Goal: Navigation & Orientation: Find specific page/section

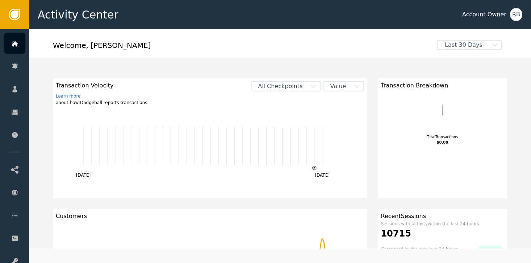
scroll to position [84, 0]
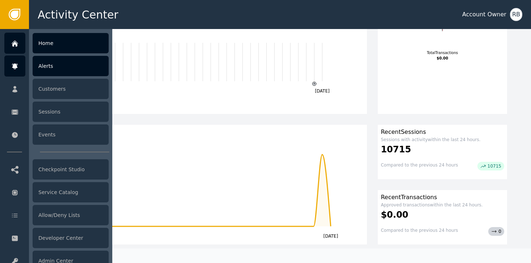
click at [45, 70] on div "Alerts" at bounding box center [71, 66] width 76 height 20
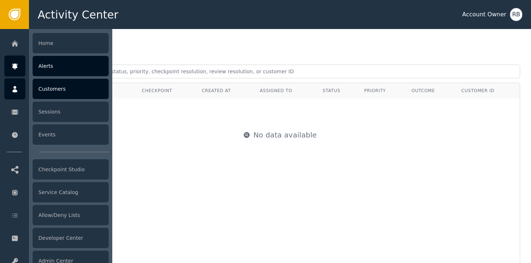
click at [15, 90] on icon at bounding box center [14, 89] width 5 height 7
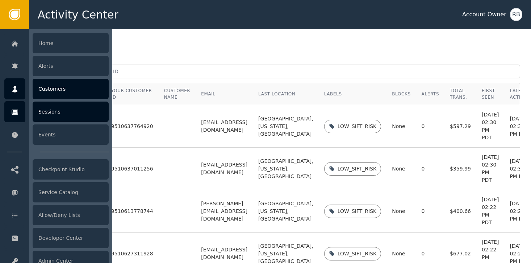
click at [16, 114] on icon at bounding box center [15, 111] width 7 height 5
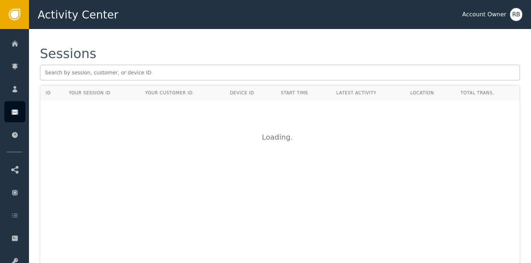
click at [512, 17] on div "RB" at bounding box center [516, 14] width 12 height 13
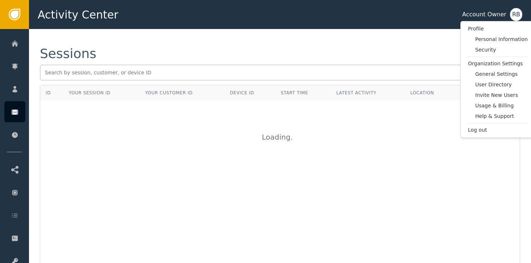
click at [512, 17] on div "RB" at bounding box center [516, 14] width 12 height 13
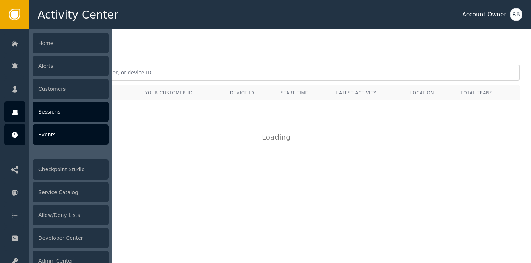
click at [77, 139] on div "Events" at bounding box center [71, 134] width 76 height 20
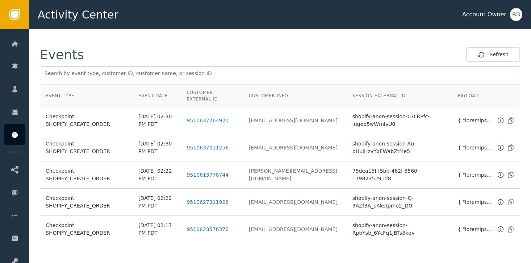
scroll to position [43, 0]
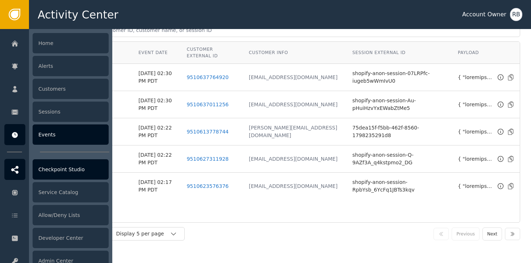
click at [12, 171] on icon at bounding box center [14, 170] width 7 height 8
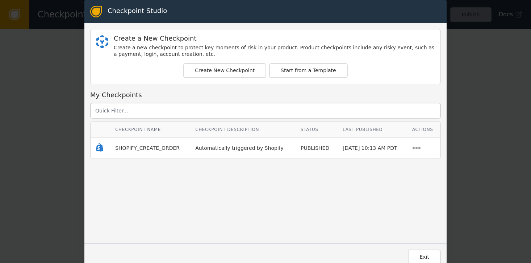
scroll to position [1, 0]
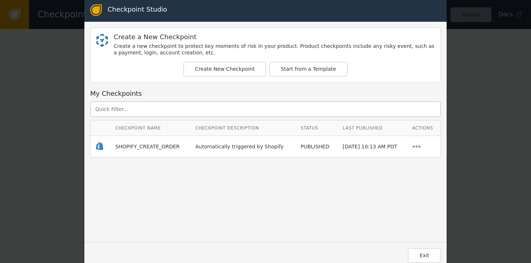
click at [412, 255] on button "Exit" at bounding box center [424, 255] width 33 height 15
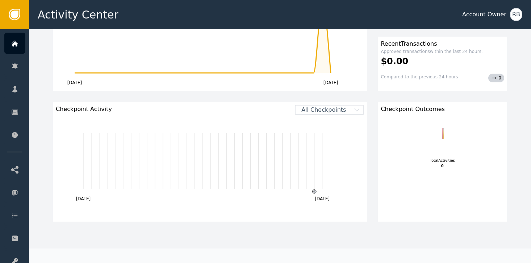
scroll to position [260, 0]
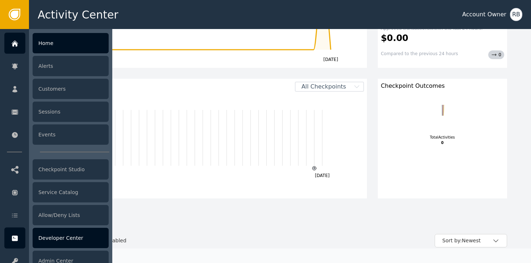
click at [68, 240] on div "Developer Center" at bounding box center [71, 238] width 76 height 20
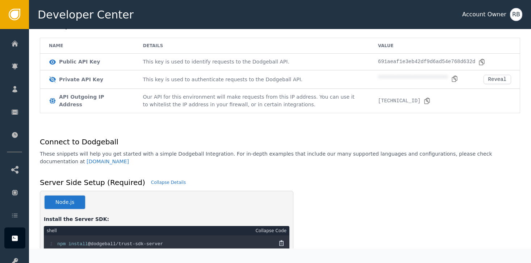
scroll to position [90, 0]
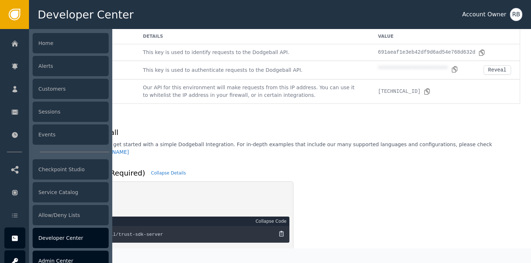
click at [47, 260] on div "Admin Center" at bounding box center [71, 260] width 76 height 20
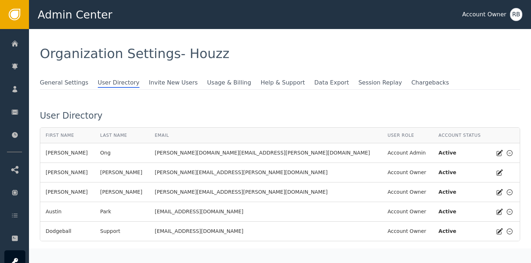
scroll to position [22, 0]
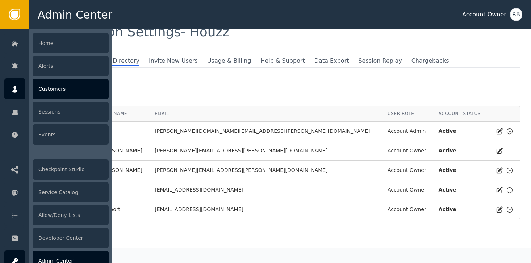
click at [45, 86] on div "Customers" at bounding box center [71, 89] width 76 height 20
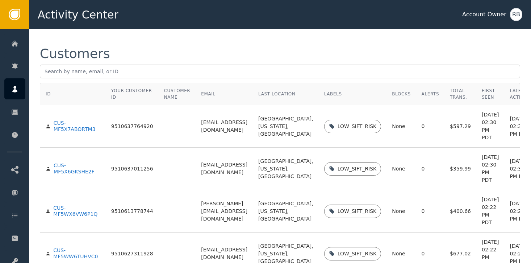
click at [239, 50] on div "Customers" at bounding box center [280, 53] width 480 height 13
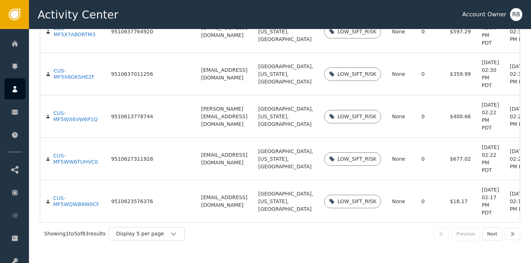
scroll to position [171, 0]
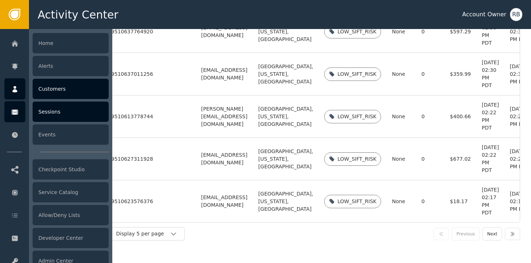
click at [63, 116] on div "Sessions" at bounding box center [71, 111] width 76 height 20
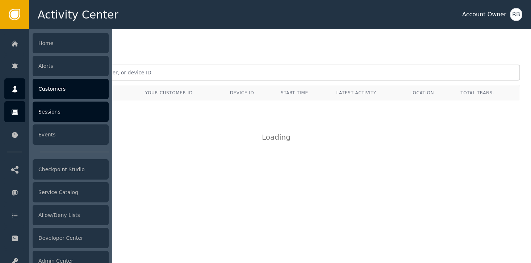
click at [62, 89] on div "Customers" at bounding box center [71, 89] width 76 height 20
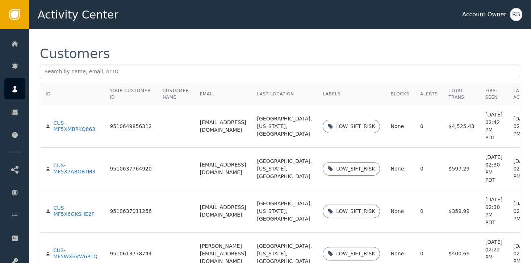
scroll to position [0, 17]
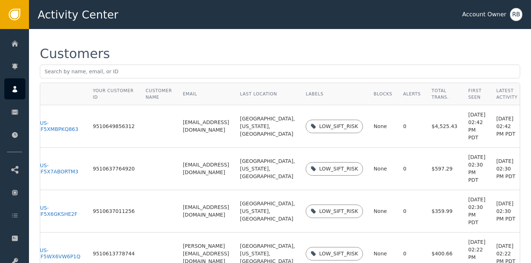
click at [325, 147] on td "LOW_SIFT_RISK" at bounding box center [334, 126] width 68 height 42
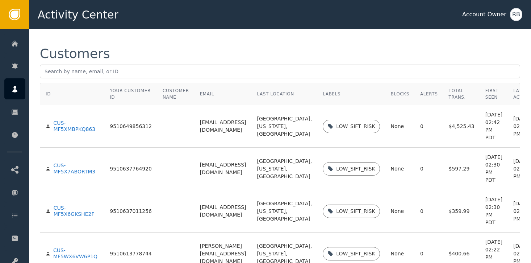
click at [241, 147] on td "[EMAIL_ADDRESS][DOMAIN_NAME]" at bounding box center [223, 126] width 57 height 42
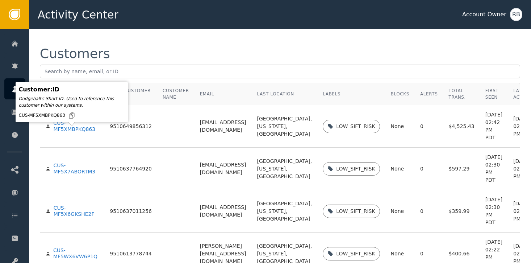
click at [171, 147] on td at bounding box center [175, 126] width 37 height 42
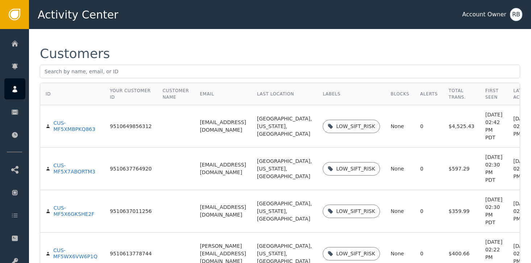
scroll to position [0, 17]
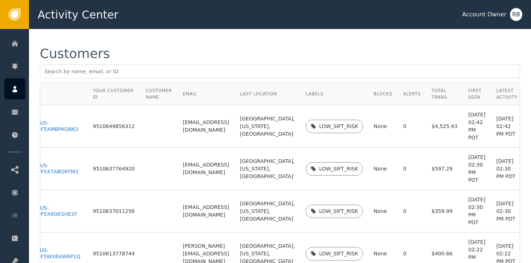
drag, startPoint x: 222, startPoint y: 133, endPoint x: 214, endPoint y: 137, distance: 8.8
click at [222, 133] on td "[EMAIL_ADDRESS][DOMAIN_NAME]" at bounding box center [206, 126] width 57 height 42
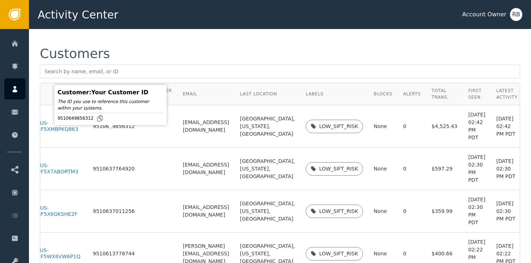
drag, startPoint x: 87, startPoint y: 132, endPoint x: 107, endPoint y: 133, distance: 19.9
click at [87, 132] on td "9510649856312" at bounding box center [113, 126] width 53 height 42
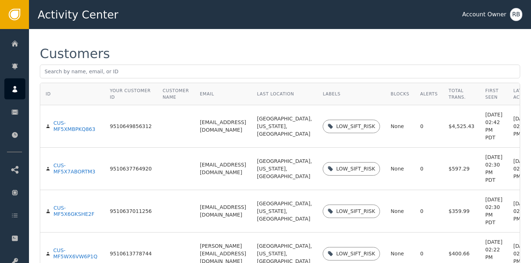
click at [216, 147] on td "[EMAIL_ADDRESS][DOMAIN_NAME]" at bounding box center [223, 126] width 57 height 42
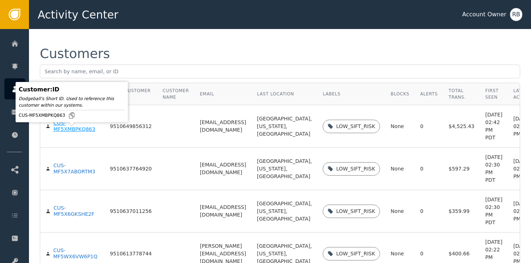
click at [62, 133] on div "CUS-MF5XMBPKQ863" at bounding box center [76, 126] width 46 height 13
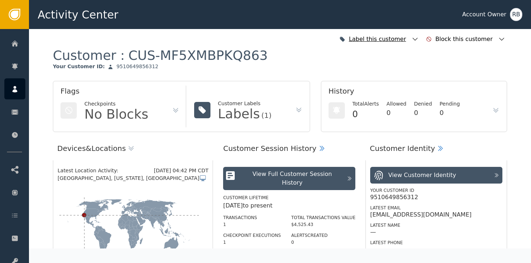
click at [384, 40] on div "Label this customer" at bounding box center [378, 39] width 59 height 9
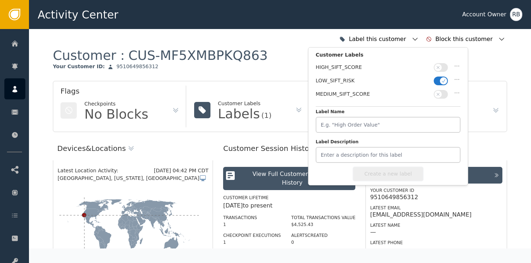
click at [271, 41] on div "Label this customer Customer Labels HIGH_SIFT_SCORE LOW_SIFT_RISK MEDIUM_SIFT_S…" at bounding box center [280, 39] width 454 height 16
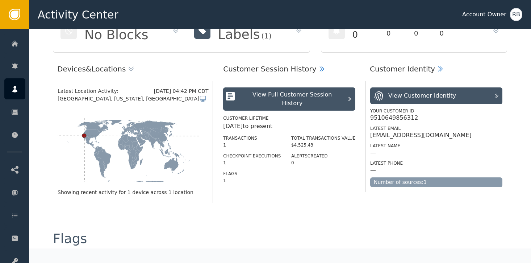
scroll to position [83, 0]
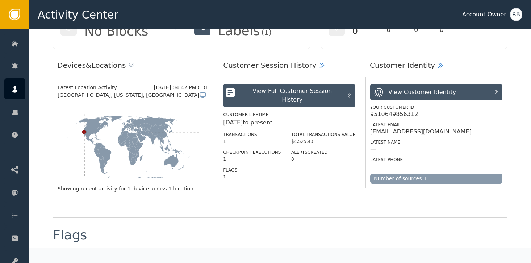
click at [242, 217] on div "Devices & Locations Latest Location Activity: [DATE] 04:42 PM CDT [GEOGRAPHIC_D…" at bounding box center [280, 133] width 454 height 168
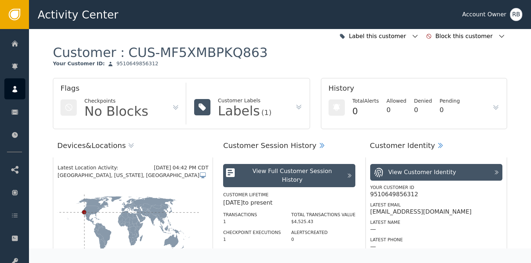
scroll to position [0, 0]
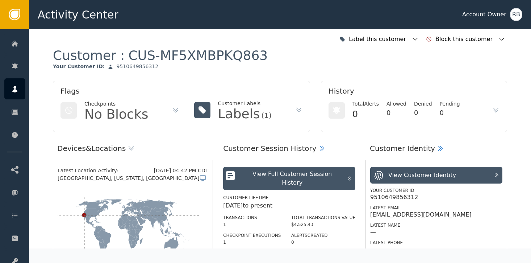
click at [240, 72] on div "Customer : CUS-MF5XMBPKQ863 Your Customer ID : 9510649856312" at bounding box center [280, 64] width 454 height 34
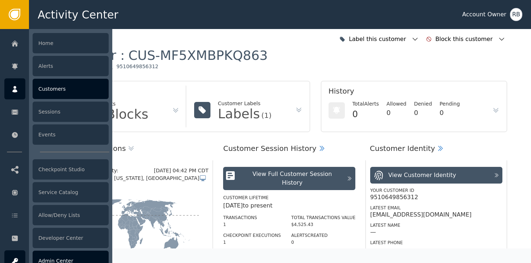
click at [86, 256] on div "Admin Center" at bounding box center [71, 260] width 76 height 20
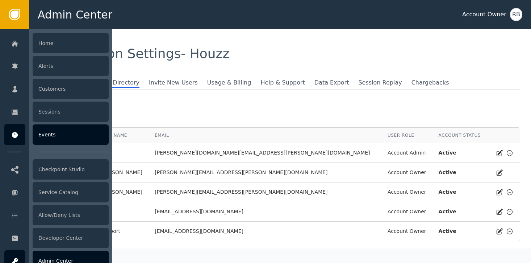
click at [56, 135] on div "Events" at bounding box center [71, 134] width 76 height 20
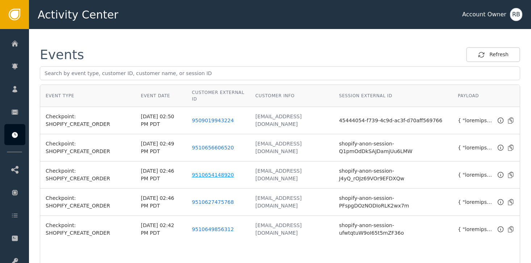
click at [203, 174] on link "9510654148920" at bounding box center [213, 175] width 42 height 6
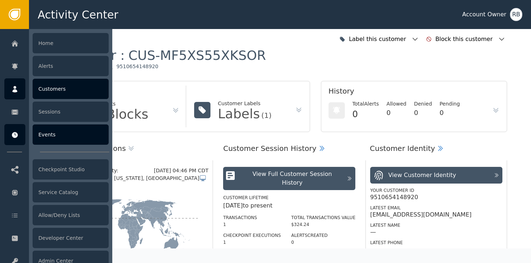
click at [58, 134] on div "Events" at bounding box center [71, 134] width 76 height 20
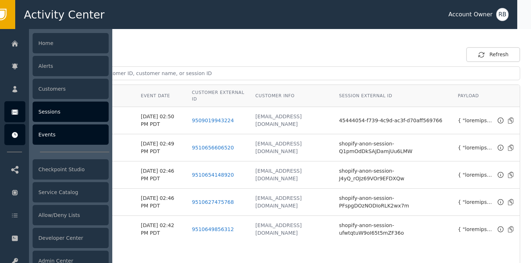
click at [53, 114] on div "Sessions" at bounding box center [71, 111] width 76 height 20
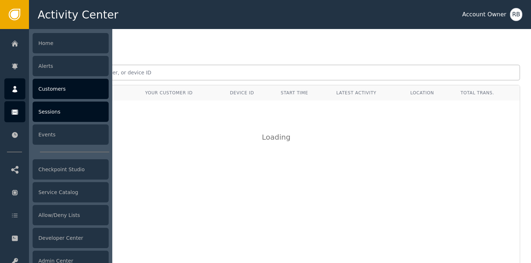
click at [48, 92] on div "Customers" at bounding box center [71, 89] width 76 height 20
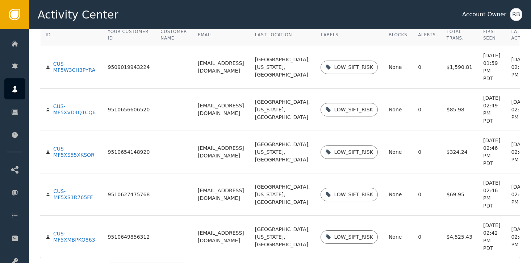
scroll to position [60, 0]
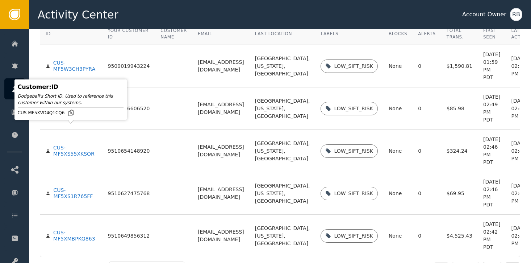
click at [76, 115] on div "CUS-MF5XVD4Q1CQ6" at bounding box center [75, 108] width 44 height 13
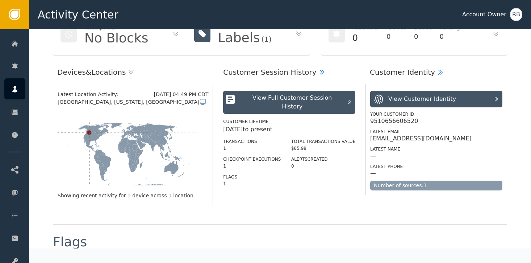
scroll to position [70, 0]
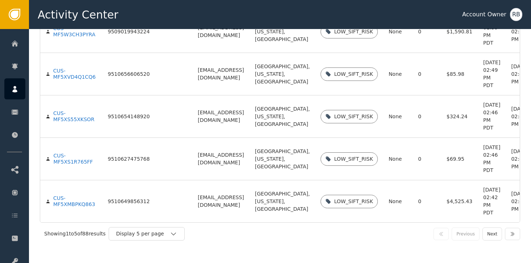
scroll to position [171, 0]
click at [167, 235] on div "Display 5 per page" at bounding box center [143, 234] width 54 height 8
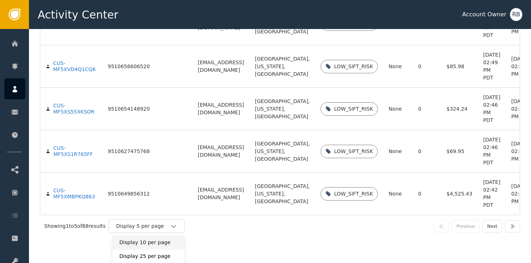
scroll to position [178, 0]
drag, startPoint x: 159, startPoint y: 255, endPoint x: 164, endPoint y: 253, distance: 6.5
click at [159, 255] on div "Display 25 per page" at bounding box center [149, 256] width 58 height 8
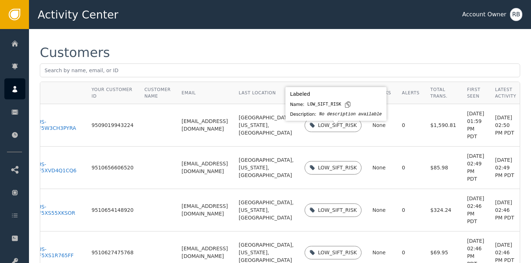
scroll to position [0, 0]
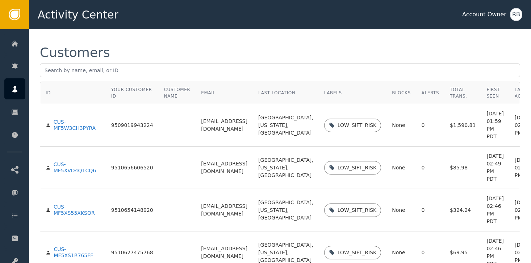
click at [465, 132] on td "$1,590.81" at bounding box center [463, 125] width 37 height 42
click at [335, 93] on div "Labels" at bounding box center [352, 94] width 57 height 7
